Goal: Information Seeking & Learning: Learn about a topic

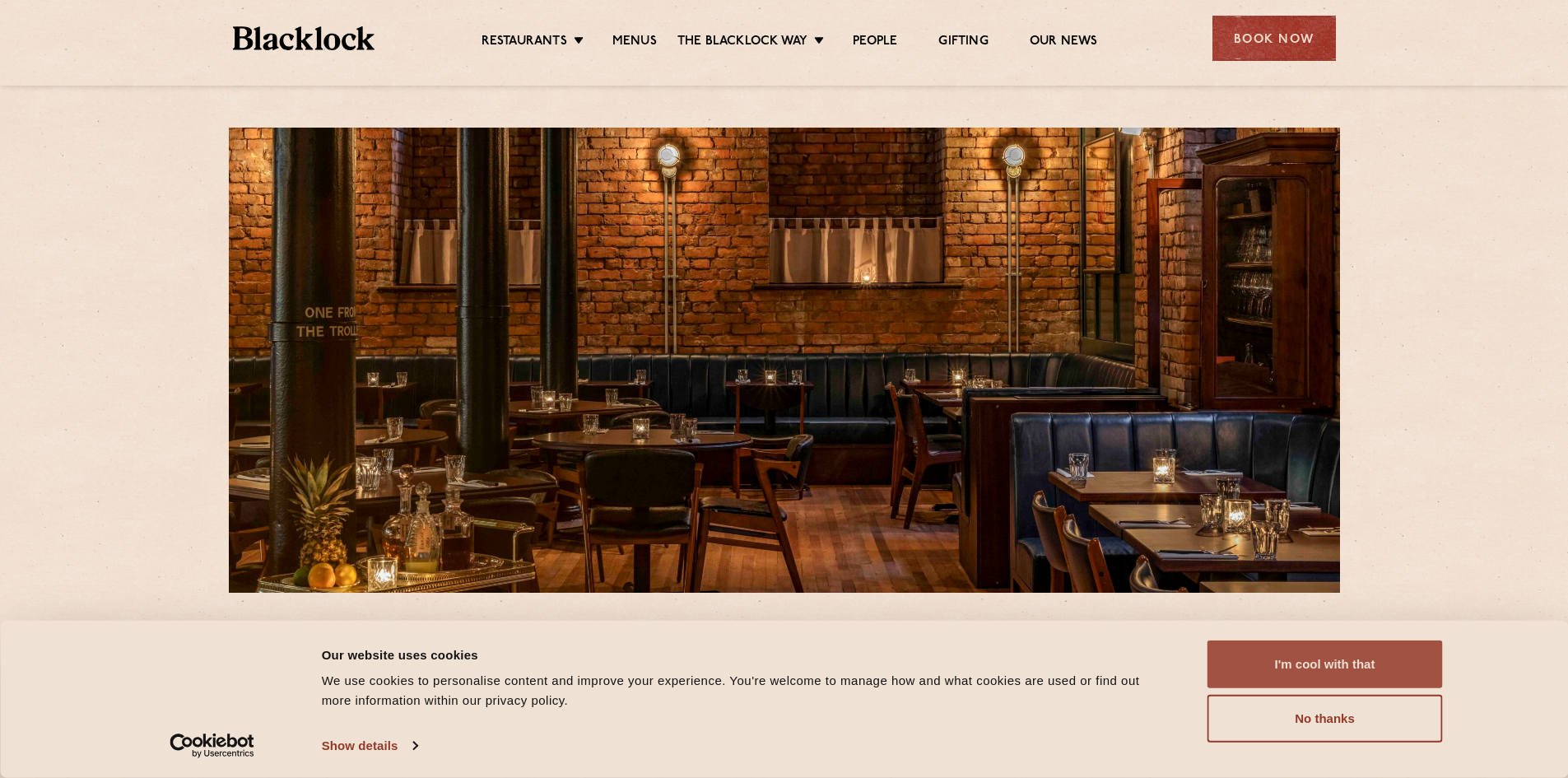
click at [1324, 663] on button "I'm cool with that" at bounding box center [1324, 664] width 235 height 48
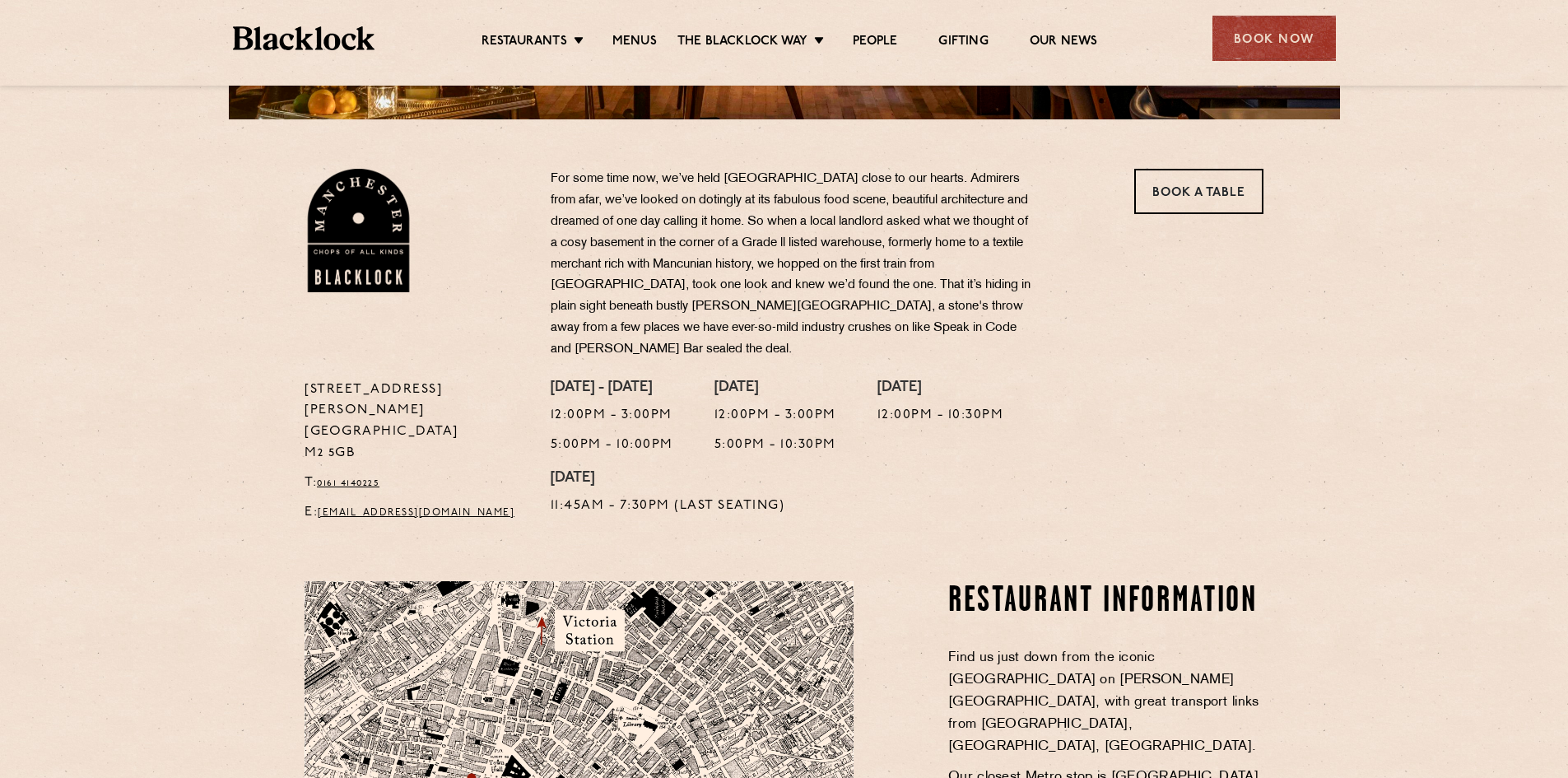
scroll to position [576, 0]
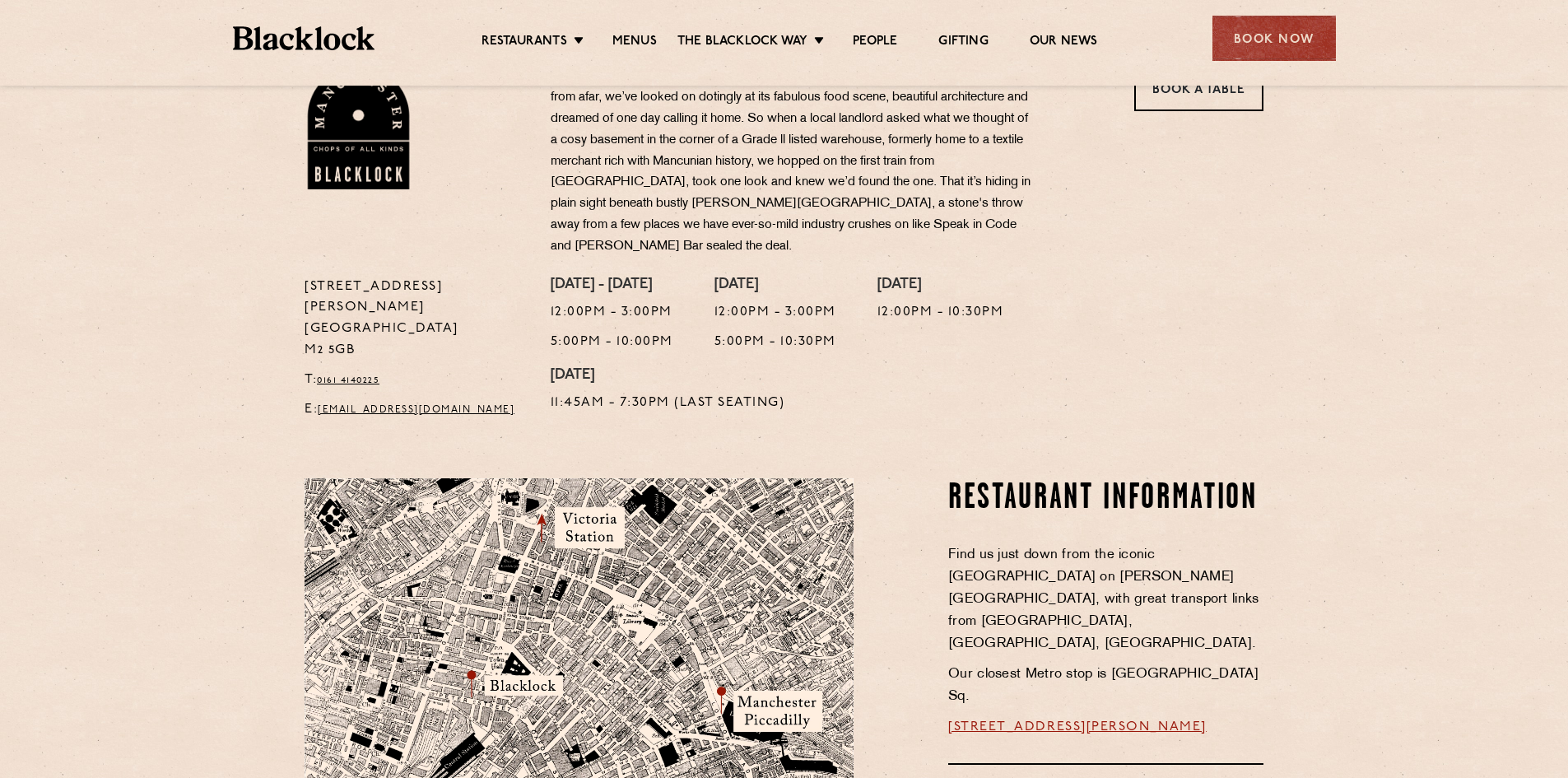
click at [627, 31] on ul "Restaurants [GEOGRAPHIC_DATA] [GEOGRAPHIC_DATA] [GEOGRAPHIC_DATA] [GEOGRAPHIC_D…" at bounding box center [789, 38] width 829 height 26
click at [632, 37] on link "Menus" at bounding box center [634, 42] width 44 height 18
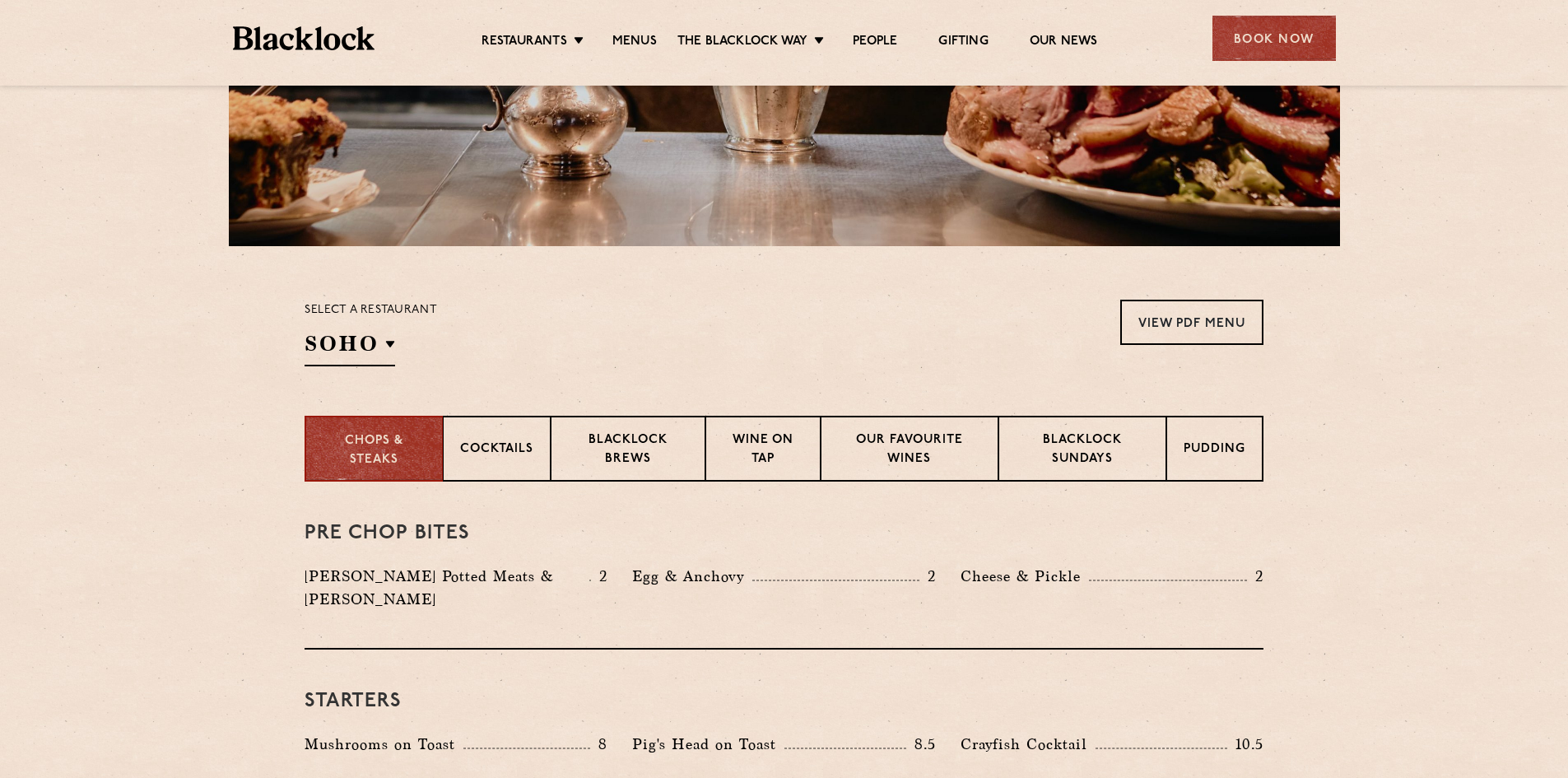
scroll to position [493, 0]
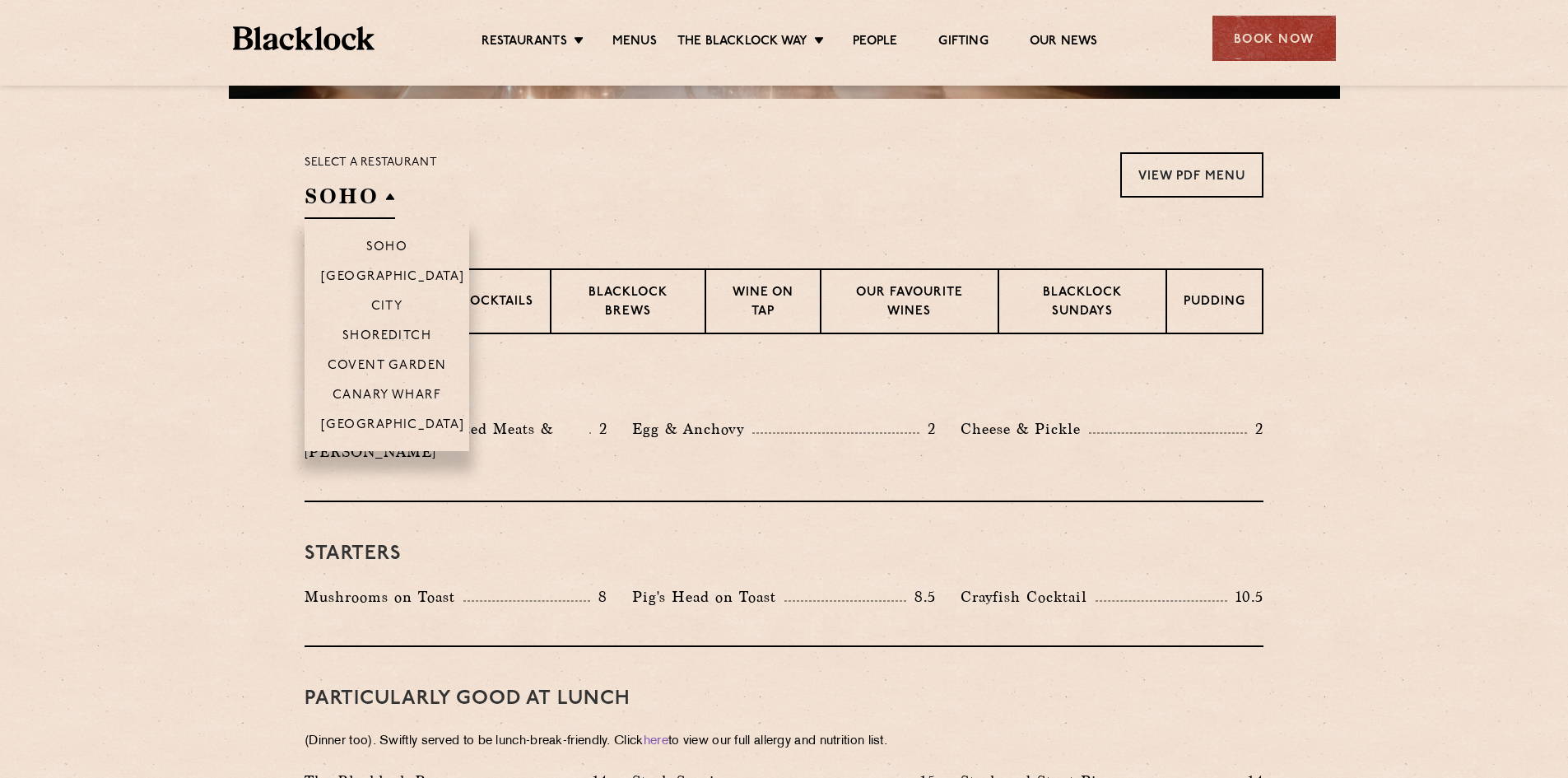
click at [330, 196] on h2 "SOHO" at bounding box center [349, 200] width 91 height 37
click at [377, 429] on p "[GEOGRAPHIC_DATA]" at bounding box center [393, 427] width 144 height 17
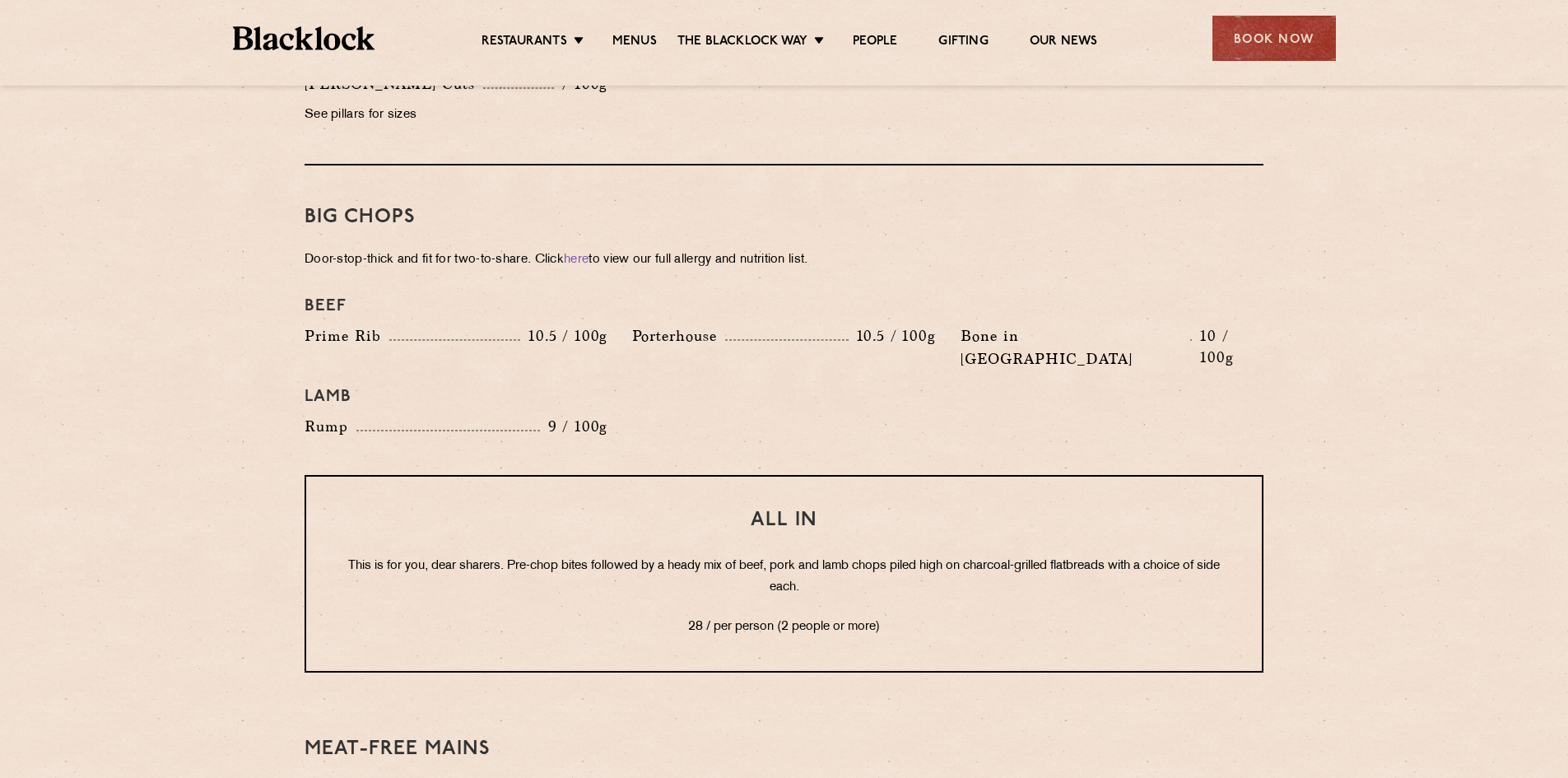
scroll to position [1811, 0]
